Goal: Task Accomplishment & Management: Complete application form

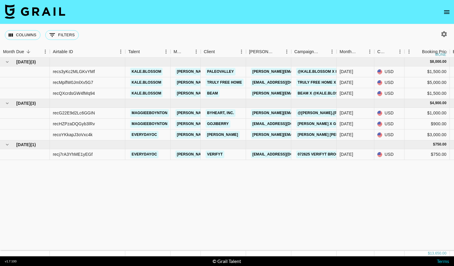
click at [445, 12] on icon "open drawer" at bounding box center [446, 11] width 7 height 7
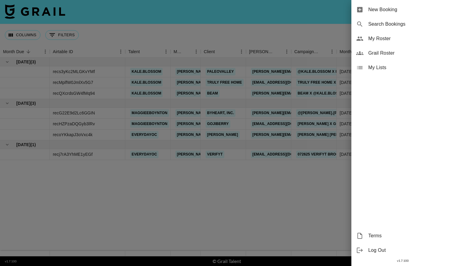
click at [388, 11] on span "New Booking" at bounding box center [408, 9] width 81 height 7
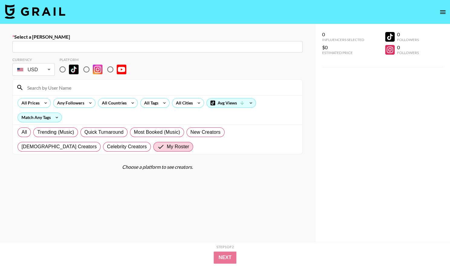
click at [413, 103] on div "0 Influencers Selected $0 Estimated Price 0 Followers 0 Followers" at bounding box center [382, 145] width 135 height 242
click at [33, 47] on input "text" at bounding box center [157, 46] width 283 height 7
click at [39, 46] on input "text" at bounding box center [157, 46] width 283 height 7
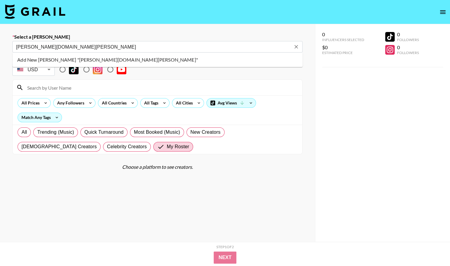
type input "[PERSON_NAME][DOMAIN_NAME][PERSON_NAME]"
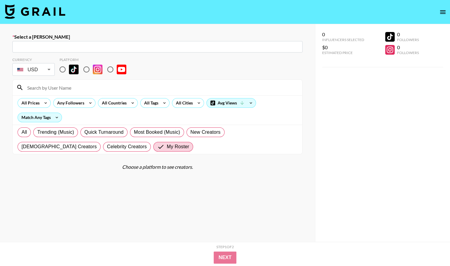
paste input "[PERSON_NAME][EMAIL_ADDRESS][PERSON_NAME][DOMAIN_NAME]>"
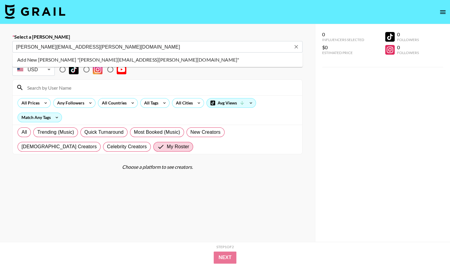
click at [68, 61] on li "Add New [PERSON_NAME] "[PERSON_NAME][EMAIL_ADDRESS][PERSON_NAME][DOMAIN_NAME]"" at bounding box center [157, 60] width 290 height 10
type input "Add New [PERSON_NAME] "[PERSON_NAME][EMAIL_ADDRESS][PERSON_NAME][DOMAIN_NAME]""
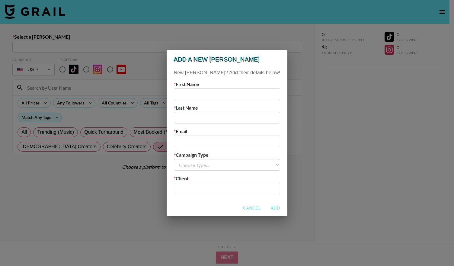
click at [200, 94] on input "text" at bounding box center [227, 93] width 106 height 11
type input "[PERSON_NAME]"
paste input "[PERSON_NAME][EMAIL_ADDRESS][PERSON_NAME][DOMAIN_NAME]>"
type input "[PERSON_NAME][EMAIL_ADDRESS][PERSON_NAME][DOMAIN_NAME]"
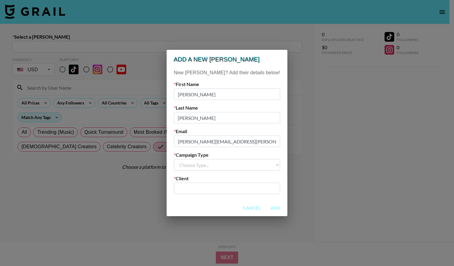
click at [228, 173] on div "New [PERSON_NAME]? Add their details below! First Name [PERSON_NAME] Last Name …" at bounding box center [227, 134] width 121 height 131
click at [225, 168] on select "Choose Type... Song Promos Brand Promos" at bounding box center [227, 164] width 106 height 11
select select "Brand"
click at [186, 159] on select "Choose Type... Song Promos Brand Promos" at bounding box center [227, 164] width 106 height 11
click at [204, 187] on input "text" at bounding box center [227, 188] width 99 height 7
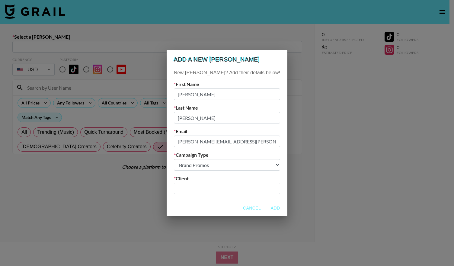
click at [194, 189] on input "text" at bounding box center [227, 188] width 99 height 7
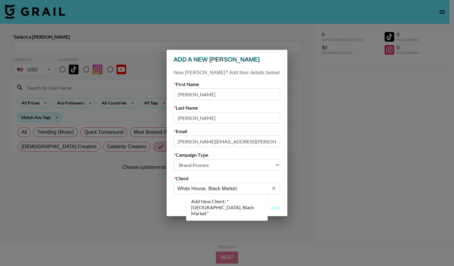
click at [217, 201] on li "Add New Client: "[GEOGRAPHIC_DATA], Black Market"" at bounding box center [227, 208] width 82 height 22
type input "White House, Black Market"
click at [266, 210] on button "Add" at bounding box center [275, 208] width 19 height 11
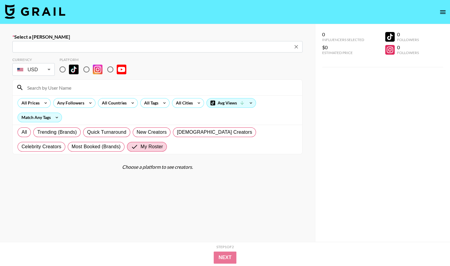
type input "[PERSON_NAME][EMAIL_ADDRESS][PERSON_NAME][DOMAIN_NAME]: [PERSON_NAME] -- White …"
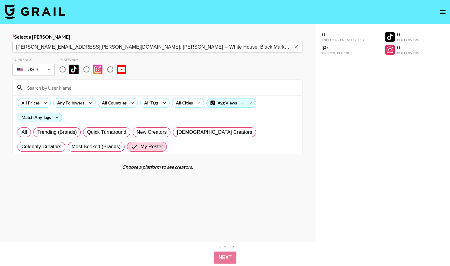
click at [86, 69] on input "radio" at bounding box center [86, 69] width 13 height 13
radio input "true"
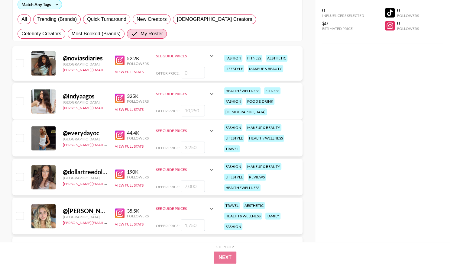
scroll to position [113, 0]
click at [18, 135] on input "checkbox" at bounding box center [19, 137] width 7 height 7
checkbox input "true"
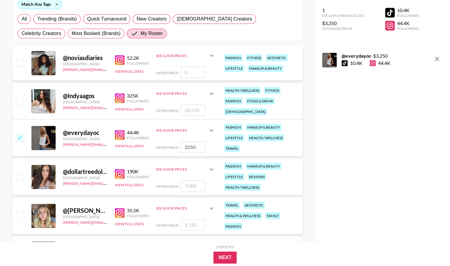
drag, startPoint x: 201, startPoint y: 145, endPoint x: 155, endPoint y: 146, distance: 45.9
click at [156, 146] on div "Offer Price: 3250" at bounding box center [185, 146] width 59 height 11
type input "3000"
click at [225, 257] on button "Next" at bounding box center [224, 258] width 23 height 12
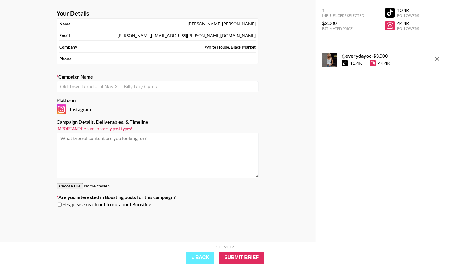
scroll to position [24, 0]
click at [115, 86] on input "text" at bounding box center [157, 86] width 195 height 7
type input "B"
type input "Fall Edit - Black Pants"
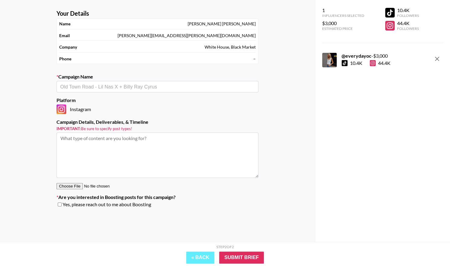
click at [108, 143] on textarea at bounding box center [157, 155] width 202 height 45
paste textarea "1x Instagram Reel Talent agrees to create 1x unique pieces of video content thr…"
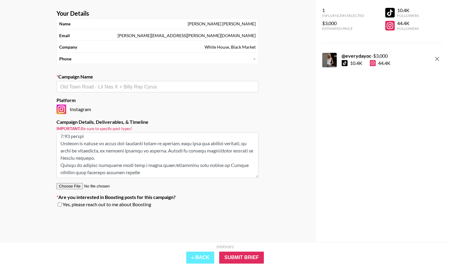
scroll to position [22, 0]
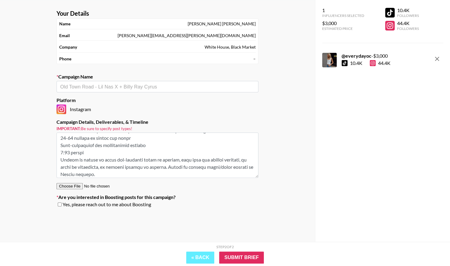
type textarea "1x Instagram Reel Talent agrees to create 1x unique pieces of video content thr…"
click at [80, 85] on input "text" at bounding box center [157, 86] width 195 height 7
type input "Fall Edit - Black Pants"
click at [239, 256] on input "Submit Brief" at bounding box center [241, 258] width 45 height 12
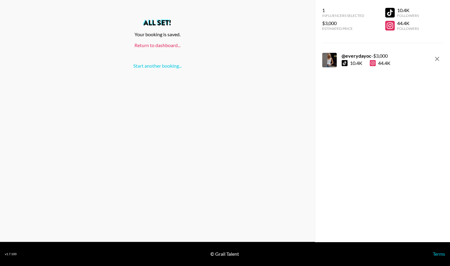
click at [139, 47] on link "Return to dashboard..." at bounding box center [157, 45] width 46 height 6
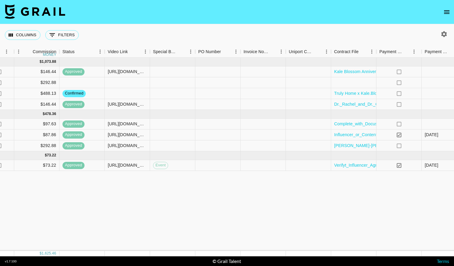
scroll to position [0, 548]
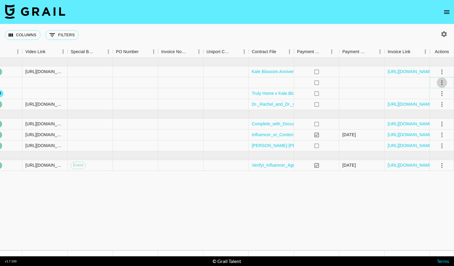
click at [444, 83] on icon "select merge strategy" at bounding box center [442, 82] width 7 height 7
click at [266, 82] on div at bounding box center [271, 82] width 45 height 11
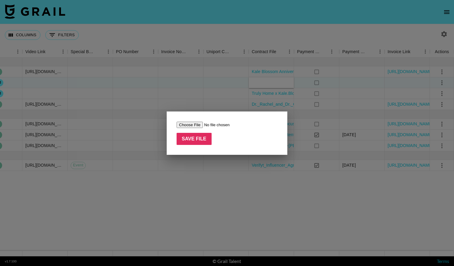
click at [195, 123] on input "file" at bounding box center [215, 125] width 76 height 6
type input "C:\fakepath\Ovative Group, WHBM - Claire O'Callaghan - WHBM - Aug-Sept. 2025_Re…"
click at [190, 140] on input "Save File" at bounding box center [194, 139] width 35 height 12
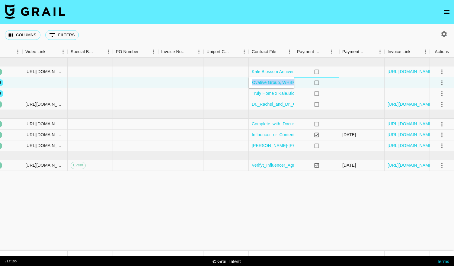
click at [305, 82] on div "no" at bounding box center [316, 82] width 45 height 11
click at [286, 82] on link "Ovative Group, WHBM - Claire O'Callaghan - WHBM - Aug-Sept. 2025_Redlined.pdf" at bounding box center [323, 82] width 142 height 6
click at [444, 83] on icon "select merge strategy" at bounding box center [442, 82] width 7 height 7
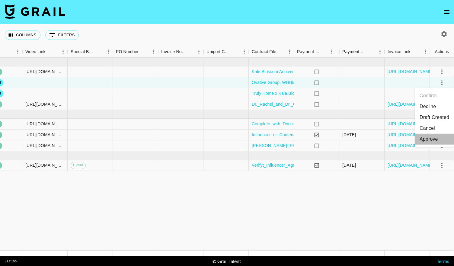
click at [432, 138] on div "Approve" at bounding box center [429, 139] width 18 height 7
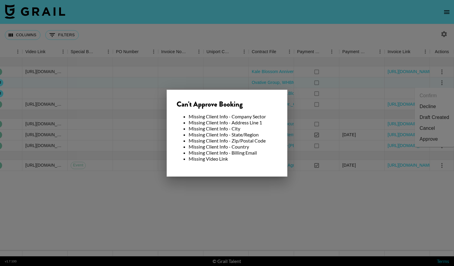
click at [429, 121] on div at bounding box center [227, 133] width 454 height 266
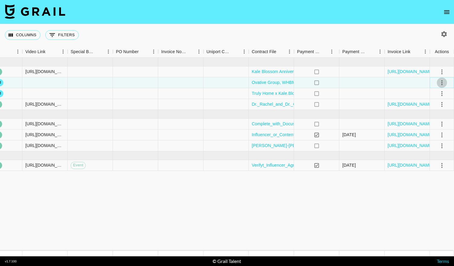
click at [439, 81] on icon "select merge strategy" at bounding box center [442, 82] width 7 height 7
click at [424, 120] on li "Draft Created" at bounding box center [434, 117] width 39 height 11
